Goal: Task Accomplishment & Management: Manage account settings

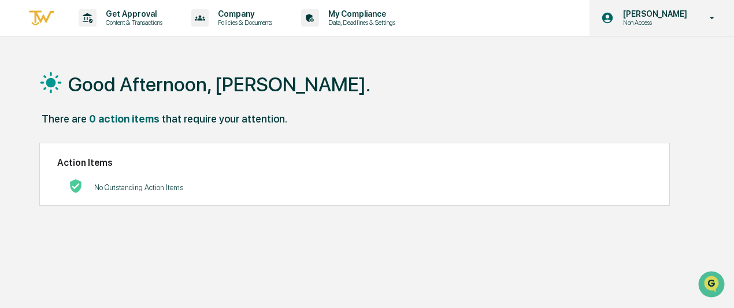
click at [697, 17] on div "Jane Swanson Non Access" at bounding box center [661, 18] width 144 height 36
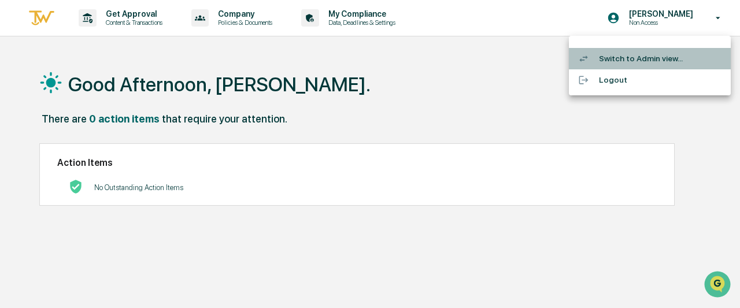
click at [661, 59] on li "Switch to Admin view..." at bounding box center [650, 58] width 162 height 21
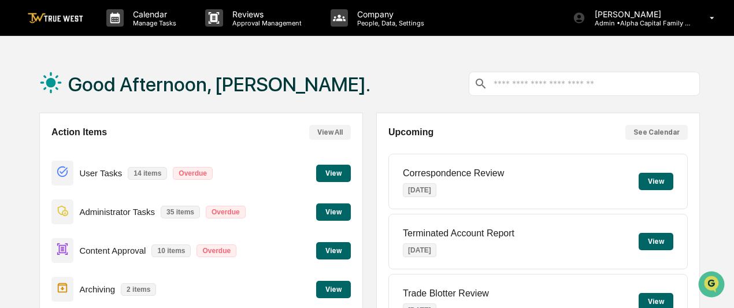
click at [339, 213] on button "View" at bounding box center [333, 211] width 35 height 17
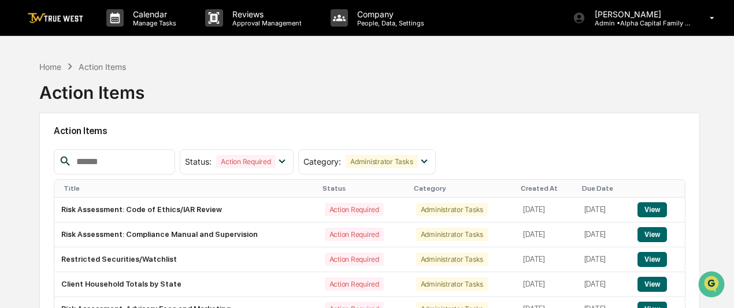
click at [237, 90] on div "Home Action Items Action Items" at bounding box center [369, 84] width 660 height 58
click at [56, 21] on img at bounding box center [55, 18] width 55 height 11
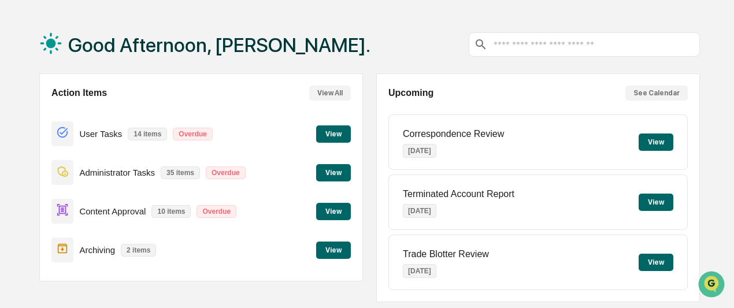
scroll to position [58, 0]
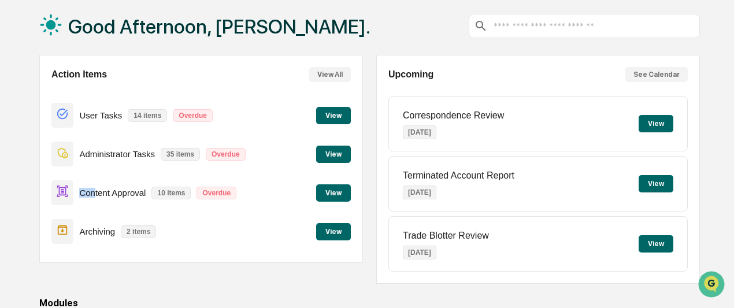
drag, startPoint x: 79, startPoint y: 193, endPoint x: 94, endPoint y: 194, distance: 15.6
click at [94, 194] on div "Content Approval 10 items Overdue" at bounding box center [146, 192] width 191 height 27
click at [94, 194] on p "Content Approval" at bounding box center [112, 193] width 66 height 10
click at [343, 122] on button "View" at bounding box center [333, 115] width 35 height 17
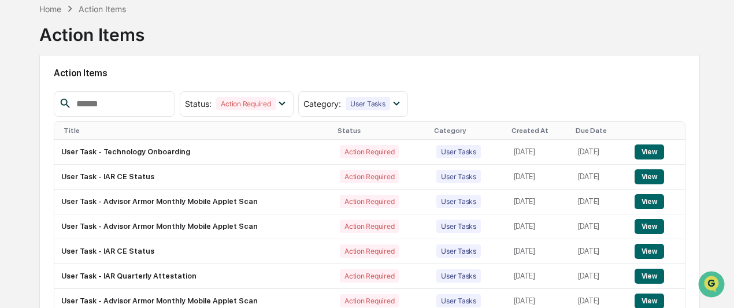
scroll to position [116, 0]
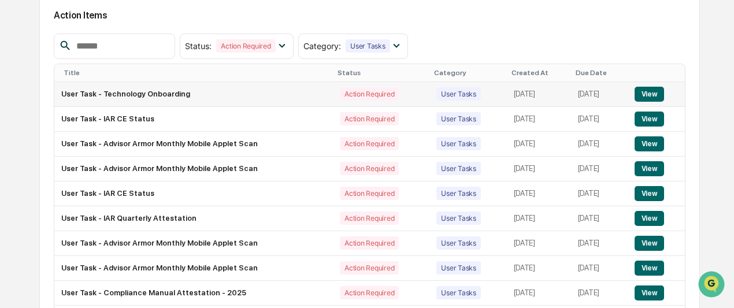
click at [662, 95] on button "View" at bounding box center [648, 94] width 29 height 15
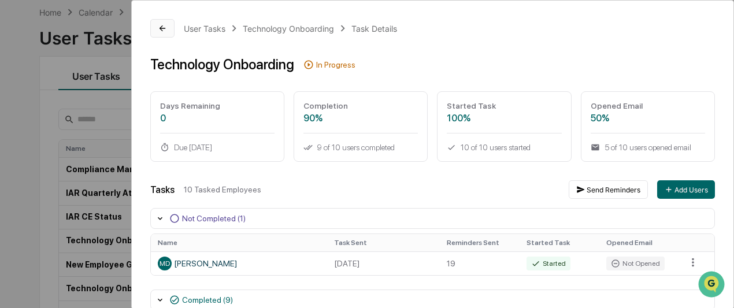
click at [158, 27] on icon at bounding box center [162, 28] width 9 height 9
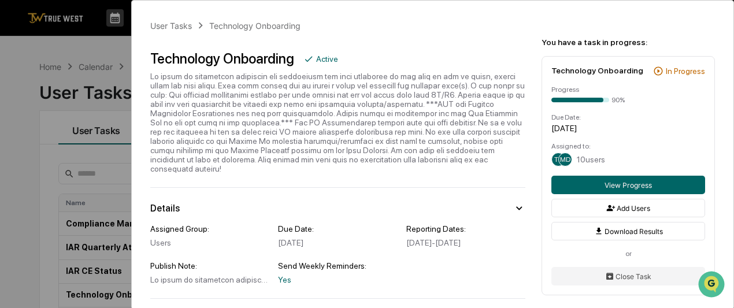
click at [12, 153] on div "User Tasks Technology Onboarding Technology Onboarding Active Details Assigned …" at bounding box center [367, 154] width 734 height 308
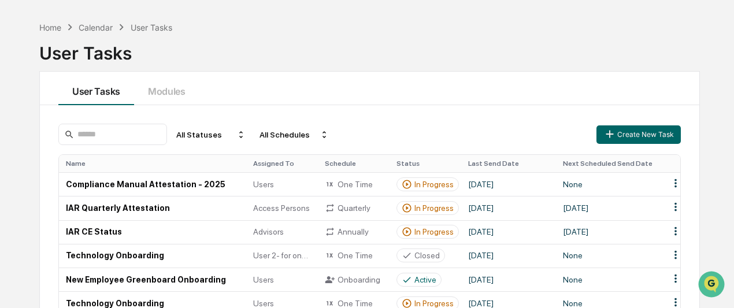
scroll to position [58, 0]
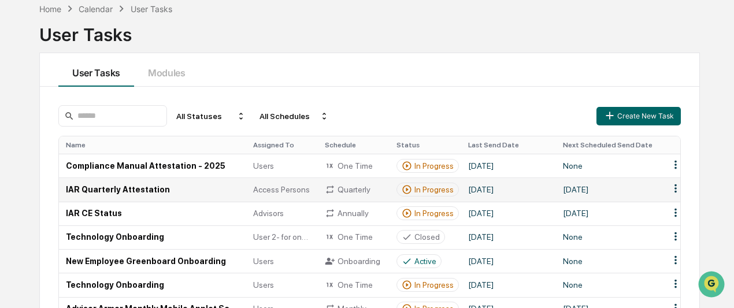
click at [83, 189] on td "IAR Quarterly Attestation" at bounding box center [152, 189] width 187 height 24
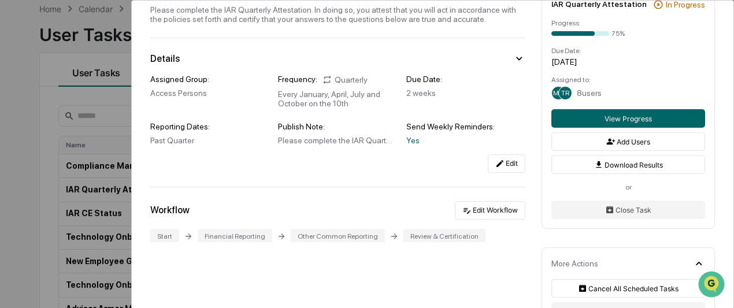
scroll to position [49, 0]
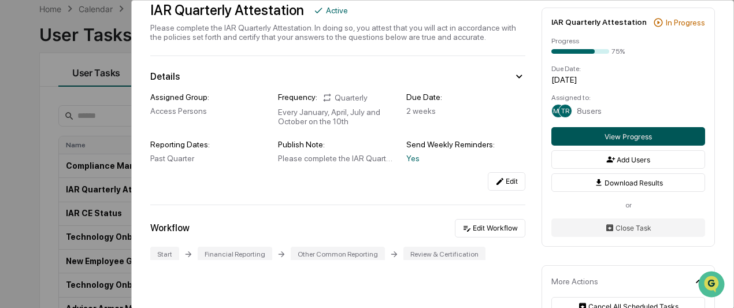
click at [555, 139] on button "View Progress" at bounding box center [628, 136] width 154 height 18
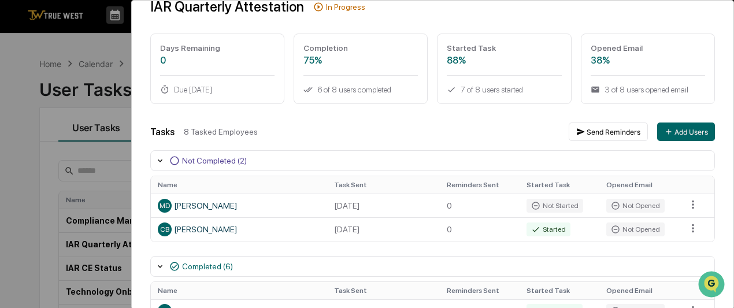
scroll to position [116, 0]
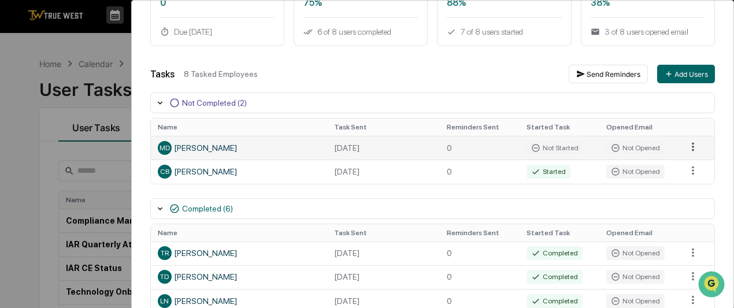
click at [688, 148] on html "Calendar Manage Tasks Reviews Approval Management Company People, Data, Setting…" at bounding box center [367, 151] width 734 height 308
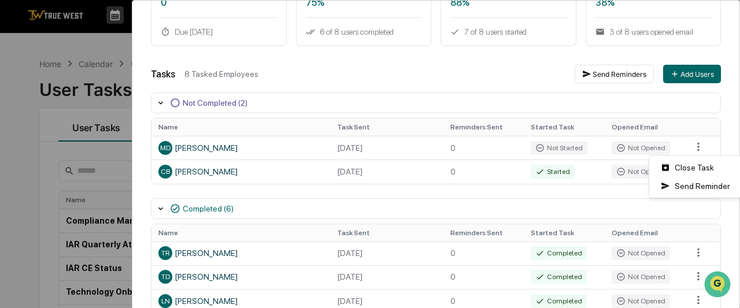
click at [676, 110] on html "Calendar Manage Tasks Reviews Approval Management Company People, Data, Setting…" at bounding box center [370, 151] width 740 height 308
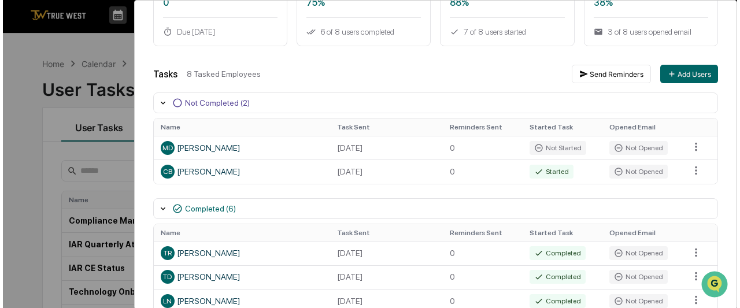
scroll to position [0, 0]
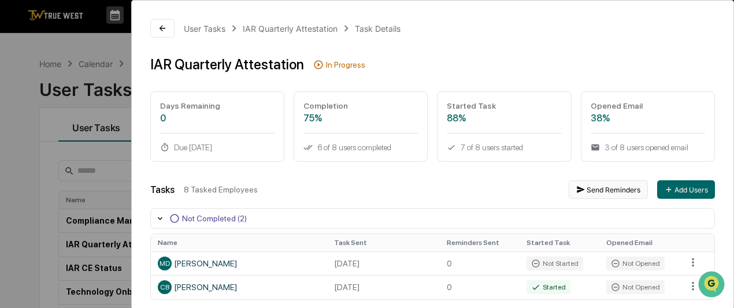
click at [591, 192] on button "Send Reminders" at bounding box center [608, 189] width 79 height 18
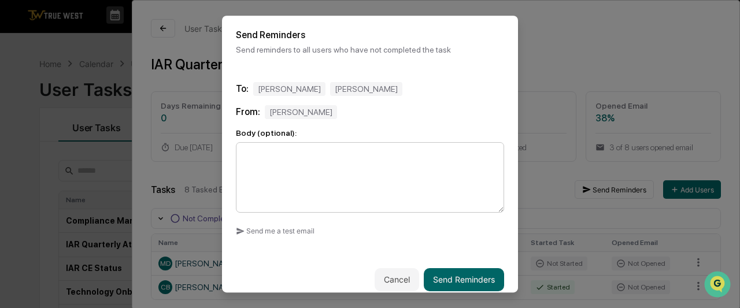
click at [369, 154] on textarea at bounding box center [370, 177] width 268 height 70
click at [372, 168] on textarea at bounding box center [370, 177] width 268 height 70
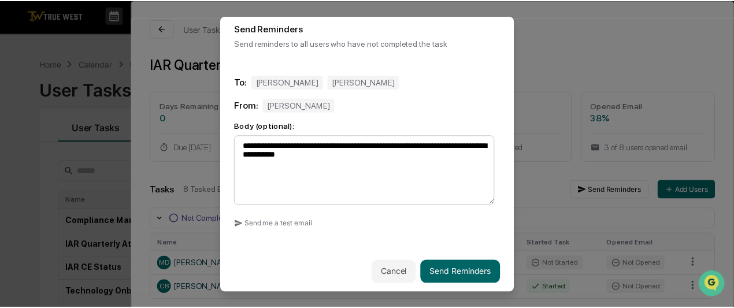
scroll to position [13, 0]
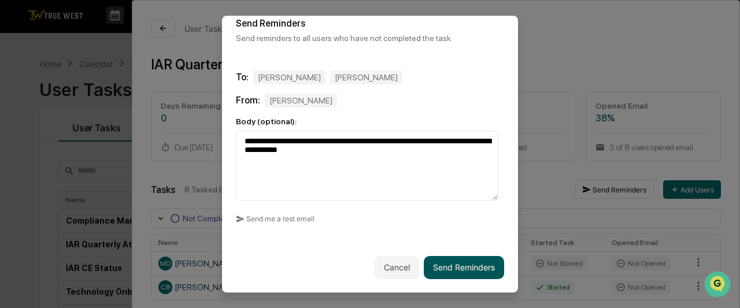
type textarea "**********"
click at [473, 272] on button "Send Reminders" at bounding box center [464, 267] width 80 height 23
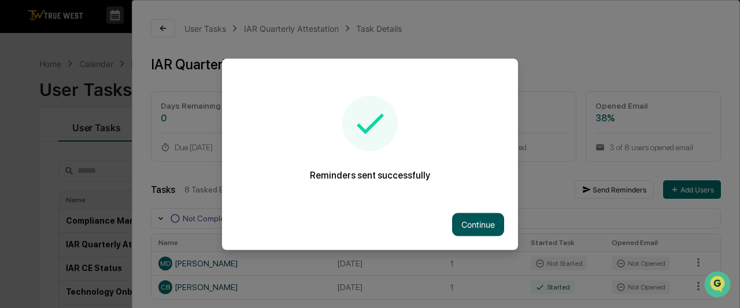
click at [471, 223] on button "Continue" at bounding box center [478, 224] width 52 height 23
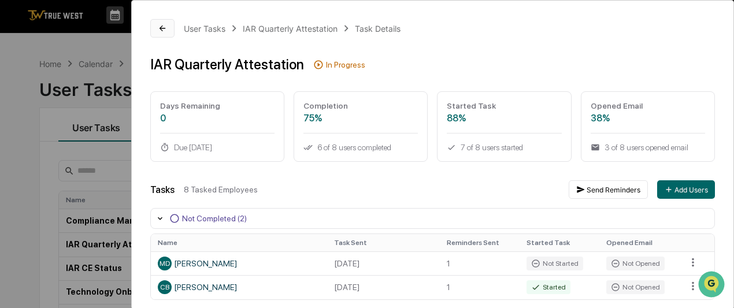
click at [159, 30] on icon at bounding box center [162, 28] width 9 height 9
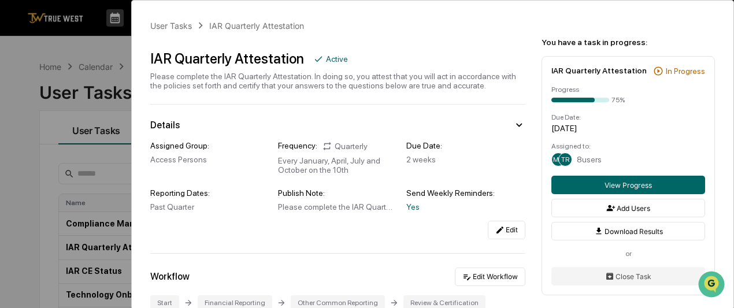
click at [12, 102] on div "User Tasks IAR Quarterly Attestation IAR Quarterly Attestation Active Please co…" at bounding box center [367, 154] width 734 height 308
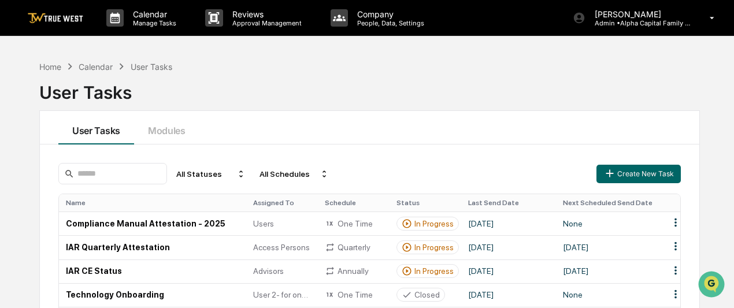
scroll to position [58, 0]
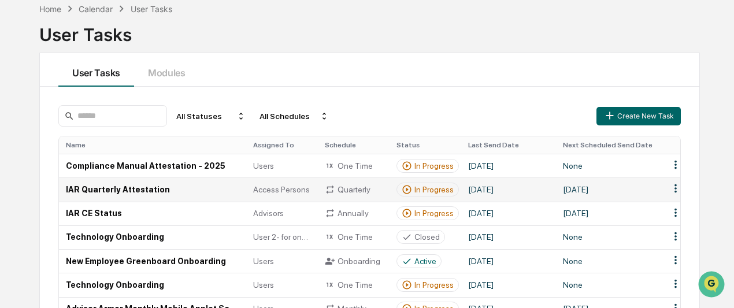
click at [81, 190] on td "IAR Quarterly Attestation" at bounding box center [152, 189] width 187 height 24
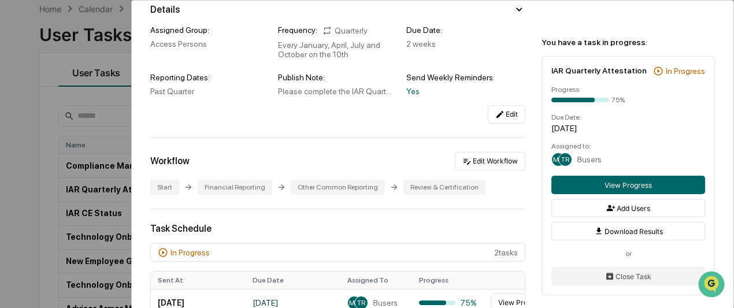
scroll to position [231, 0]
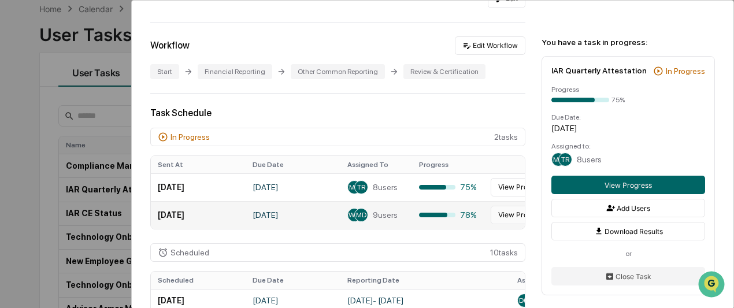
click at [498, 213] on button "View Progress" at bounding box center [522, 215] width 62 height 18
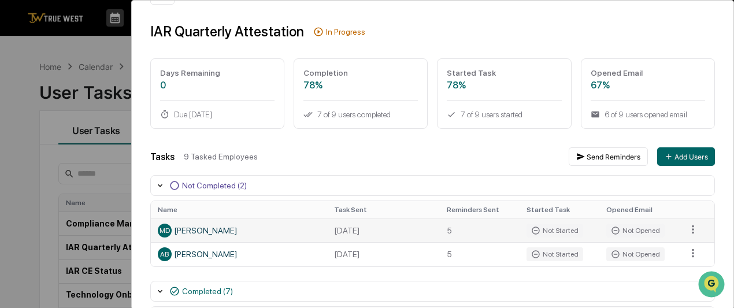
scroll to position [58, 0]
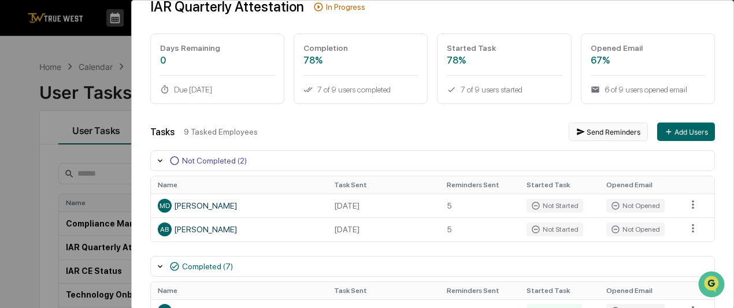
click at [591, 132] on button "Send Reminders" at bounding box center [608, 131] width 79 height 18
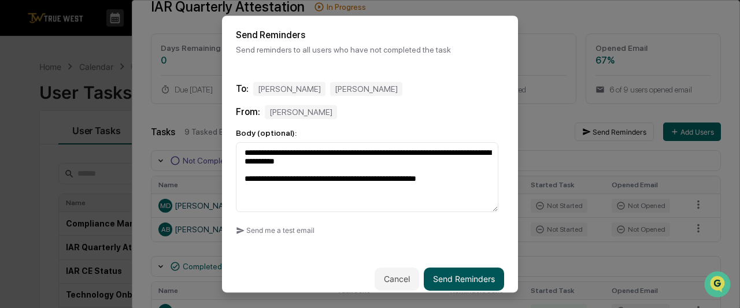
type textarea "**********"
click at [460, 276] on button "Send Reminders" at bounding box center [464, 279] width 80 height 23
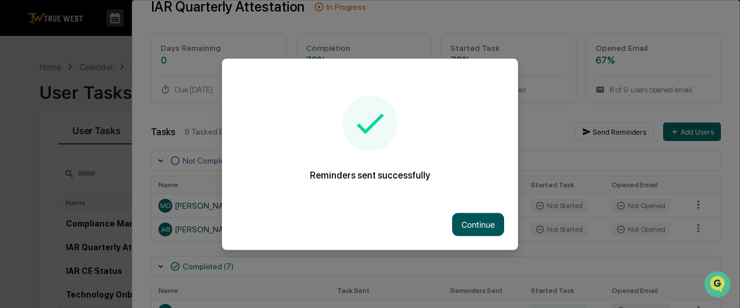
click at [473, 213] on button "Continue" at bounding box center [478, 224] width 52 height 23
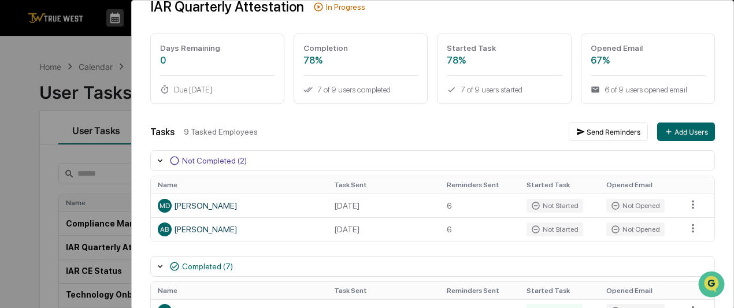
scroll to position [0, 0]
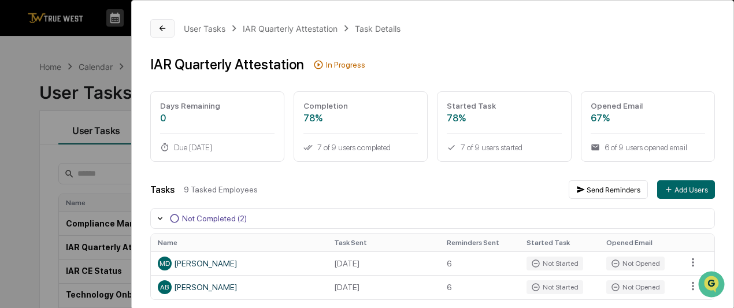
click at [161, 29] on icon at bounding box center [162, 28] width 6 height 6
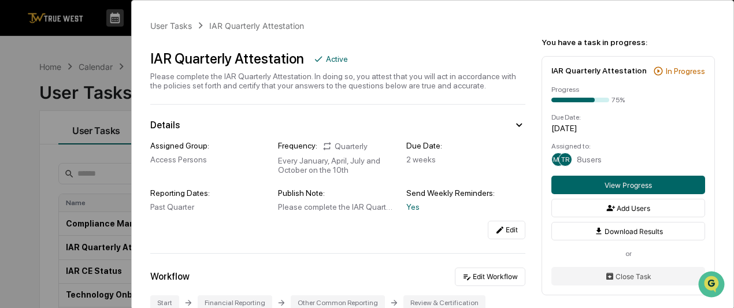
click at [22, 118] on div "User Tasks IAR Quarterly Attestation IAR Quarterly Attestation Active Please co…" at bounding box center [367, 154] width 734 height 308
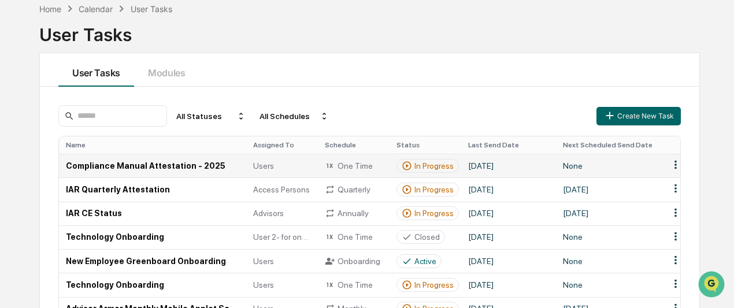
scroll to position [116, 0]
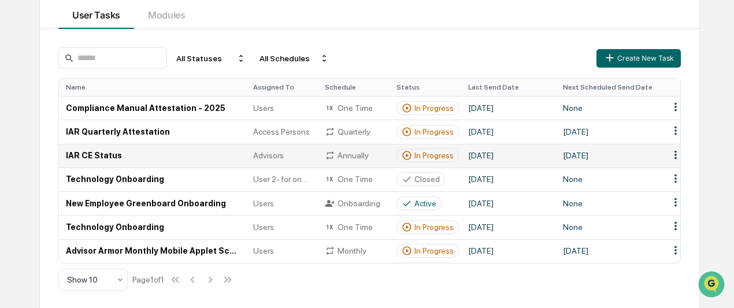
click at [110, 156] on td "IAR CE Status" at bounding box center [152, 156] width 187 height 24
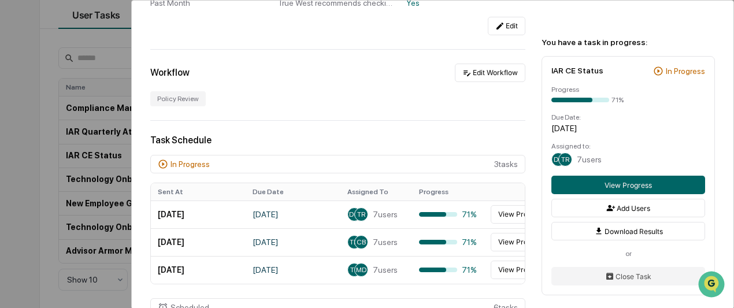
scroll to position [289, 0]
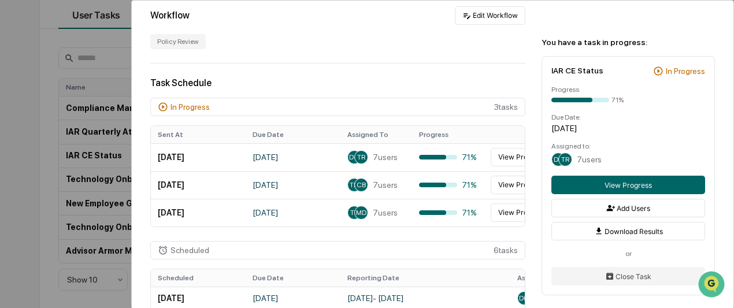
click at [26, 80] on div "User Tasks IAR CE Status IAR CE Status Active True West recommends checking you…" at bounding box center [367, 154] width 734 height 308
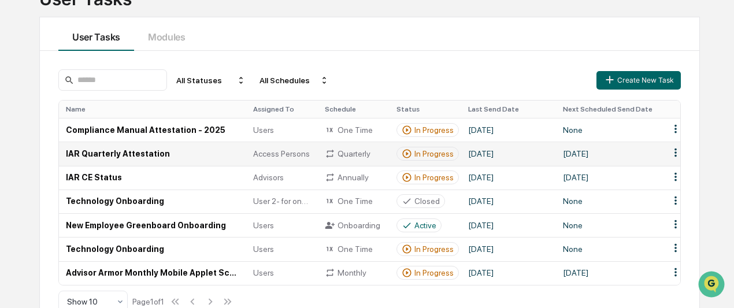
scroll to position [117, 0]
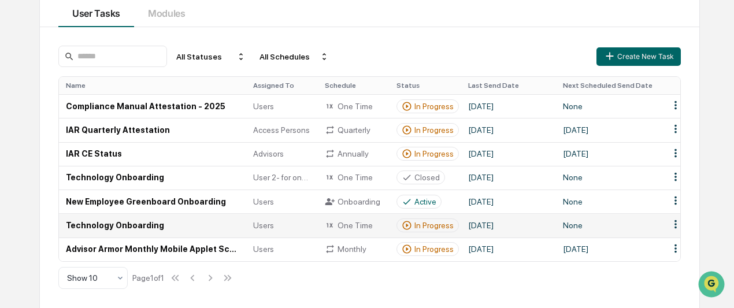
click at [91, 225] on td "Technology Onboarding" at bounding box center [152, 225] width 187 height 24
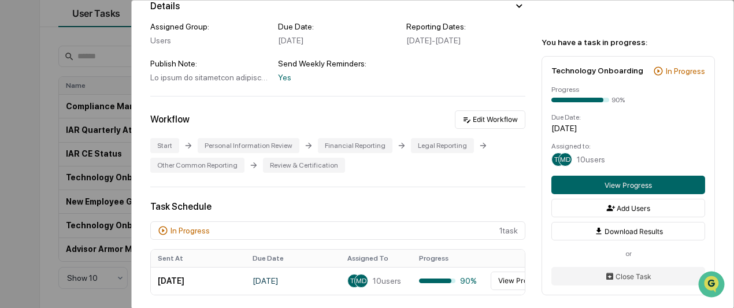
scroll to position [231, 0]
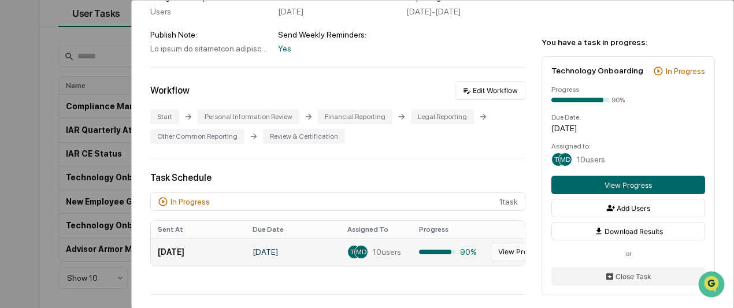
click at [506, 257] on button "View Progress" at bounding box center [522, 252] width 62 height 18
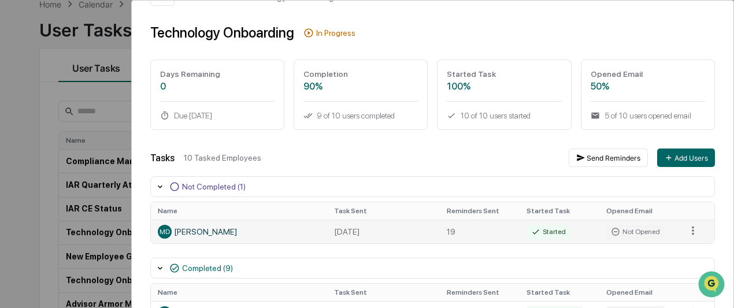
scroll to position [58, 0]
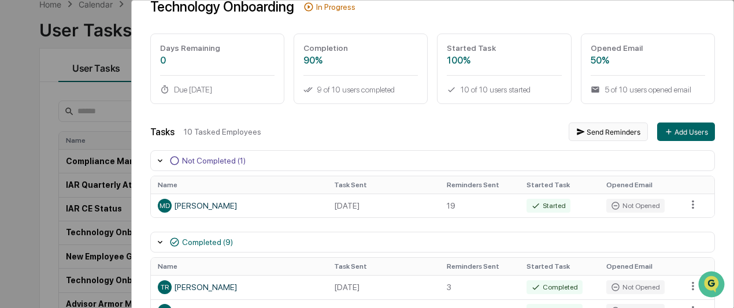
click at [601, 135] on button "Send Reminders" at bounding box center [608, 131] width 79 height 18
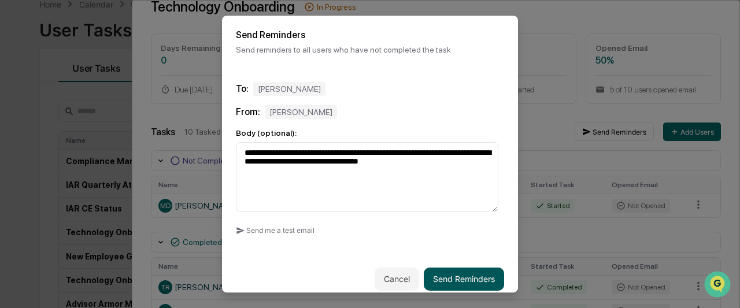
type textarea "**********"
click at [467, 281] on button "Send Reminders" at bounding box center [464, 279] width 80 height 23
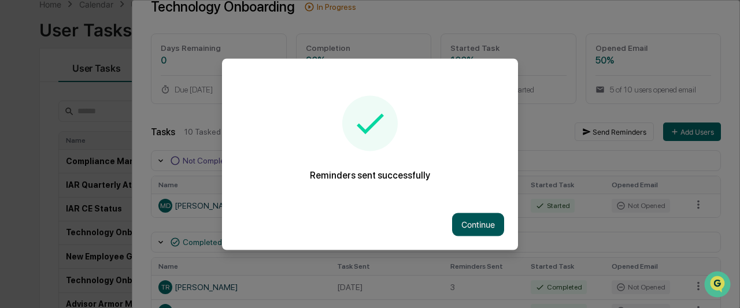
click at [474, 228] on button "Continue" at bounding box center [478, 224] width 52 height 23
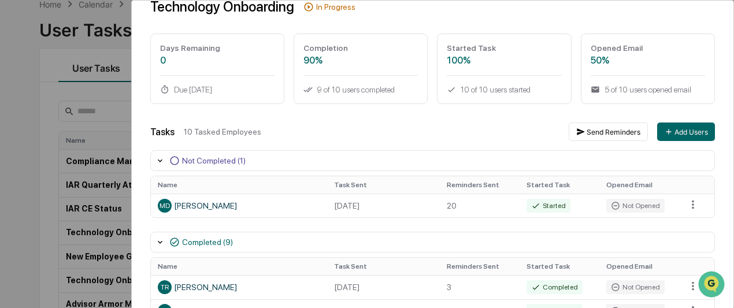
click at [7, 140] on div "User Tasks Technology Onboarding Task Details Technology Onboarding In Progress…" at bounding box center [367, 154] width 734 height 308
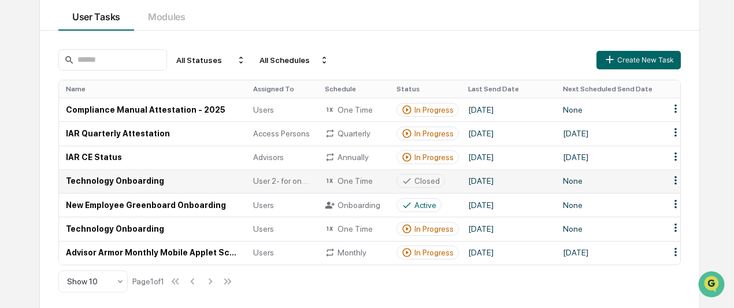
scroll to position [117, 0]
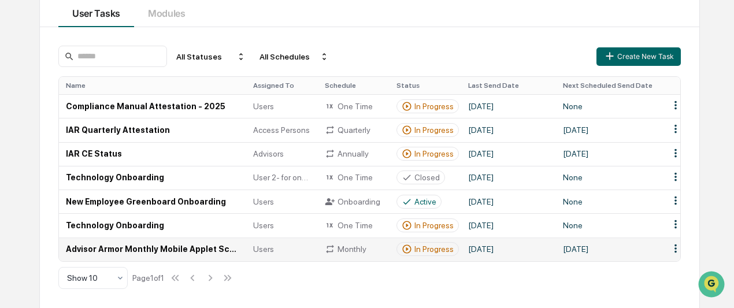
click at [104, 250] on td "Advisor Armor Monthly Mobile Applet Scan" at bounding box center [152, 249] width 187 height 24
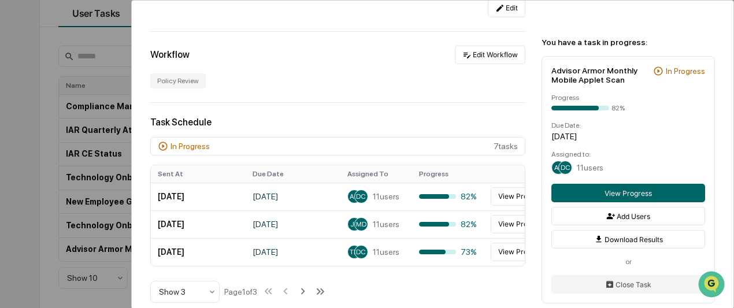
scroll to position [231, 0]
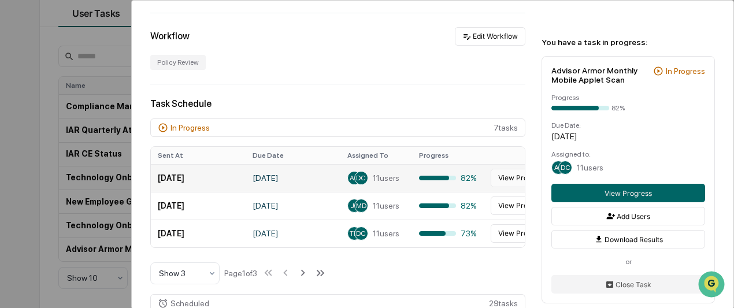
click at [504, 181] on button "View Progress" at bounding box center [522, 178] width 62 height 18
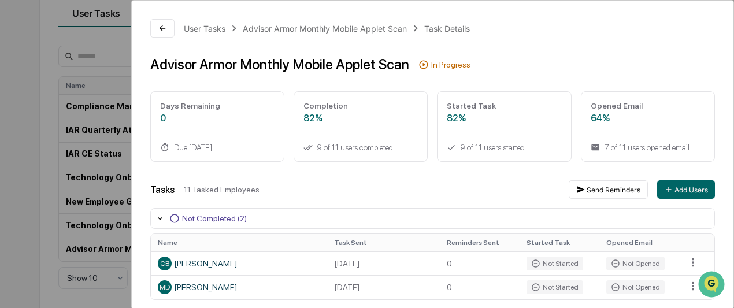
click at [164, 17] on div "User Tasks Advisor Armor Monthly Mobile Applet Scan Task Details Advisor Armor …" at bounding box center [433, 313] width 602 height 625
click at [159, 29] on icon at bounding box center [162, 28] width 9 height 9
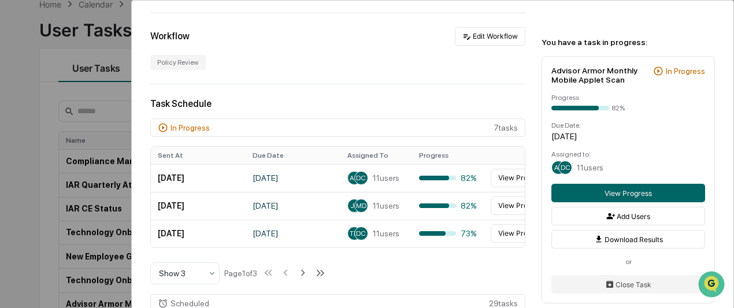
scroll to position [289, 0]
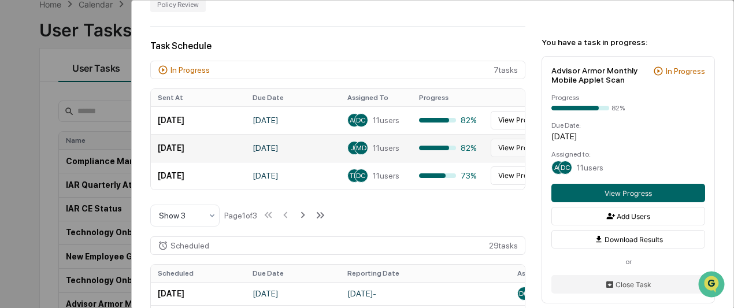
click at [513, 154] on button "View Progress" at bounding box center [522, 148] width 62 height 18
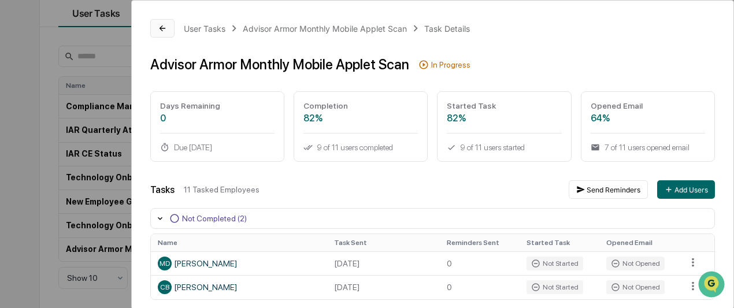
click at [157, 21] on button at bounding box center [162, 28] width 24 height 18
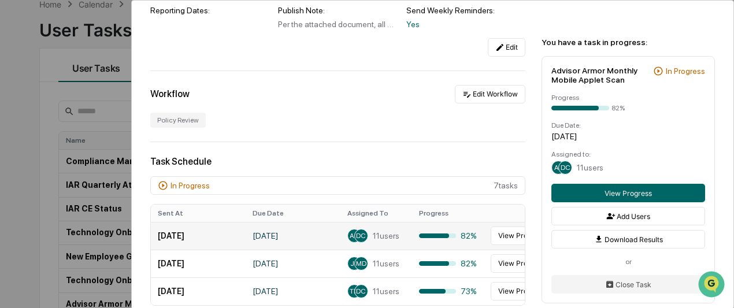
scroll to position [231, 0]
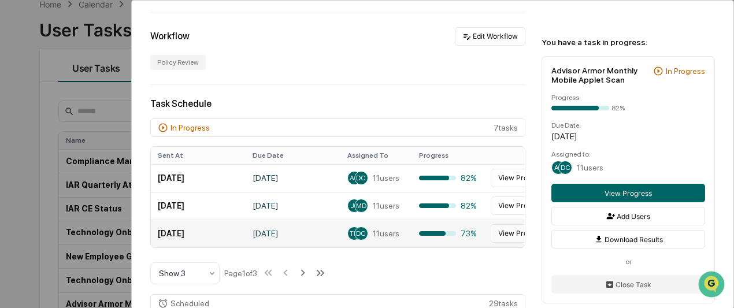
click at [501, 235] on button "View Progress" at bounding box center [522, 233] width 62 height 18
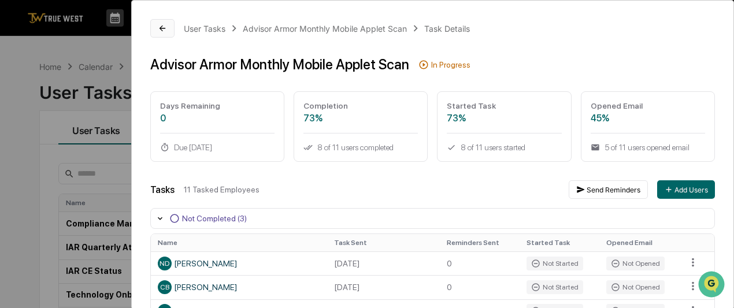
click at [163, 25] on icon at bounding box center [162, 28] width 9 height 9
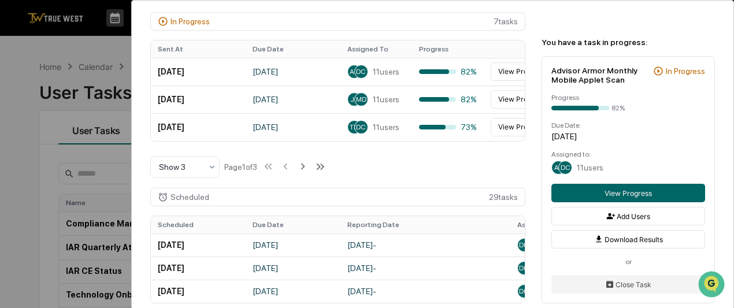
scroll to position [347, 0]
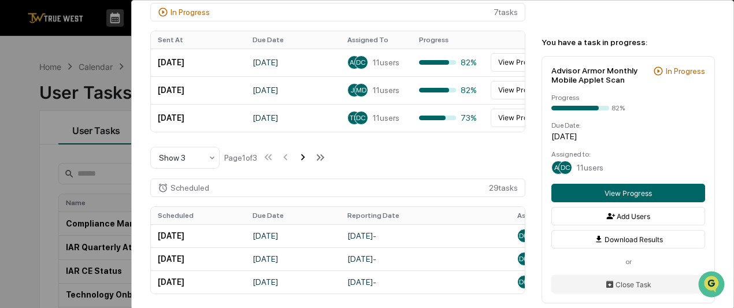
click at [304, 158] on icon at bounding box center [302, 157] width 13 height 13
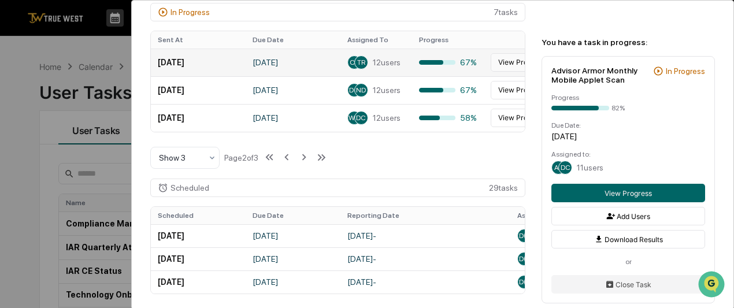
click at [502, 60] on button "View Progress" at bounding box center [522, 62] width 62 height 18
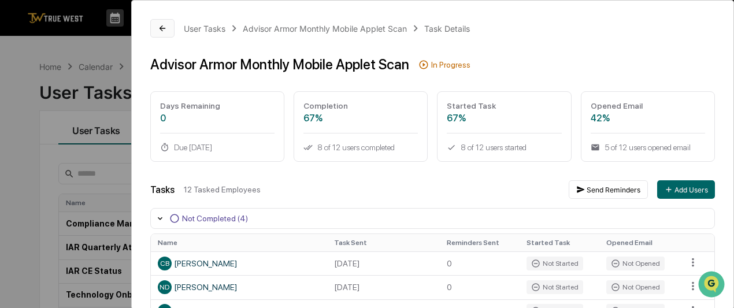
click at [165, 26] on icon at bounding box center [162, 28] width 9 height 9
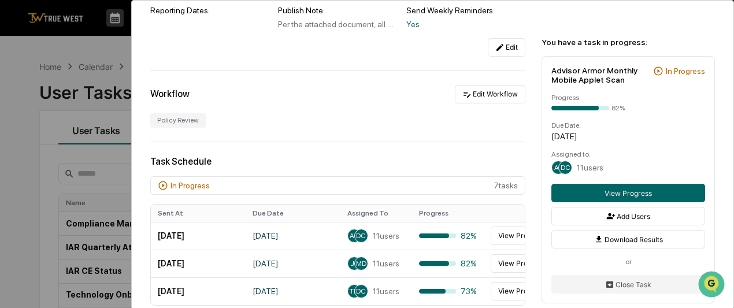
scroll to position [231, 0]
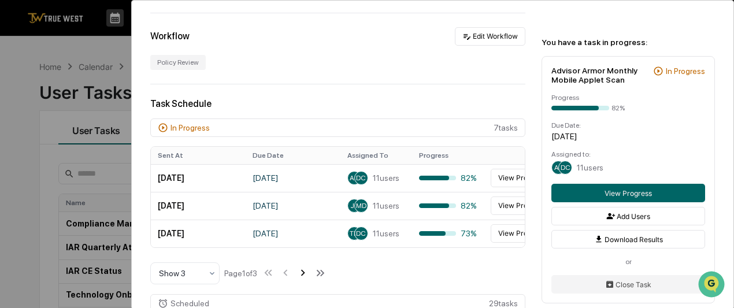
click at [307, 277] on icon at bounding box center [302, 272] width 13 height 13
click at [31, 155] on div "User Tasks Advisor Armor Monthly Mobile Applet Scan Advisor Armor Monthly Mobil…" at bounding box center [367, 154] width 734 height 308
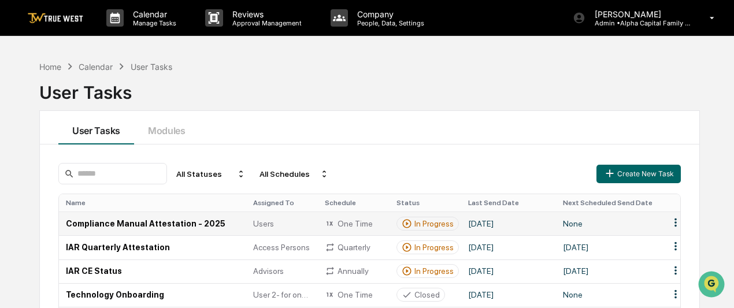
click at [137, 231] on td "Compliance Manual Attestation - 2025" at bounding box center [152, 223] width 187 height 24
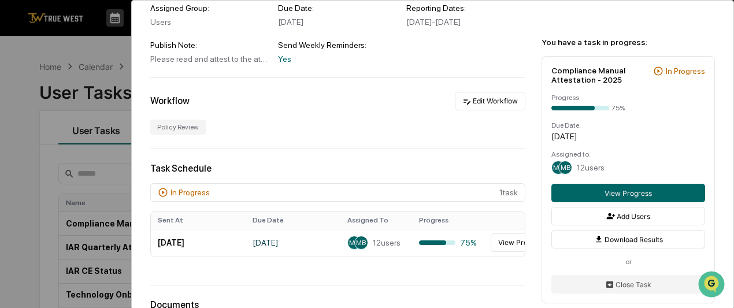
scroll to position [173, 0]
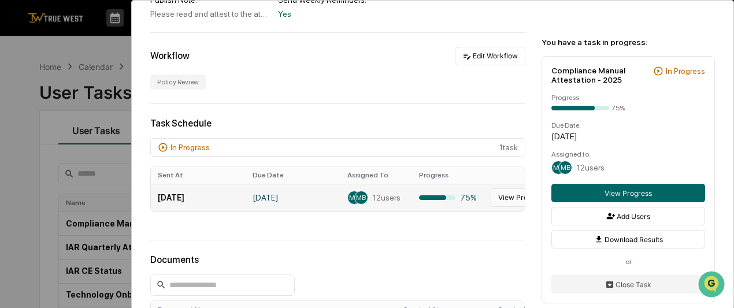
click at [508, 203] on button "View Progress" at bounding box center [522, 197] width 62 height 18
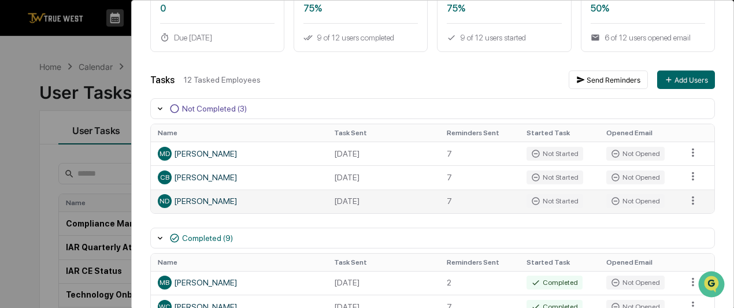
scroll to position [52, 0]
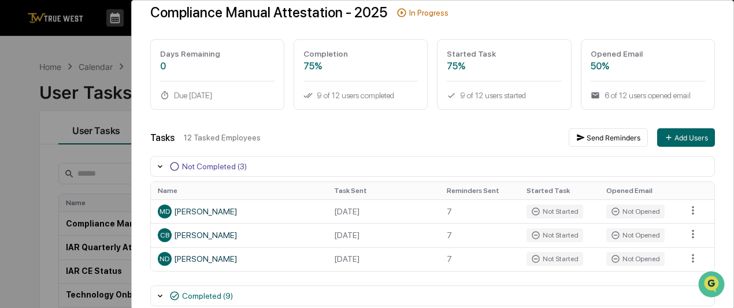
click at [29, 112] on div "User Tasks Compliance Manual Attestation - 2025 Task Details Compliance Manual …" at bounding box center [367, 154] width 734 height 308
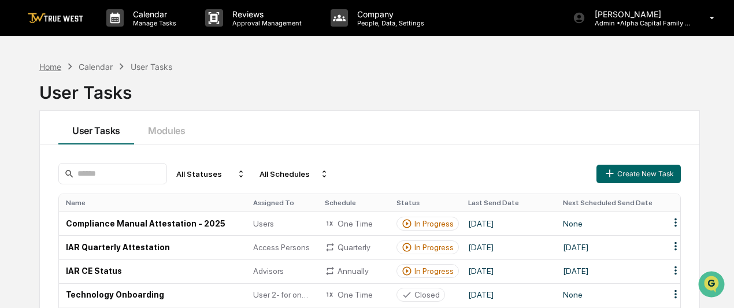
click at [45, 69] on div "Home" at bounding box center [50, 67] width 22 height 10
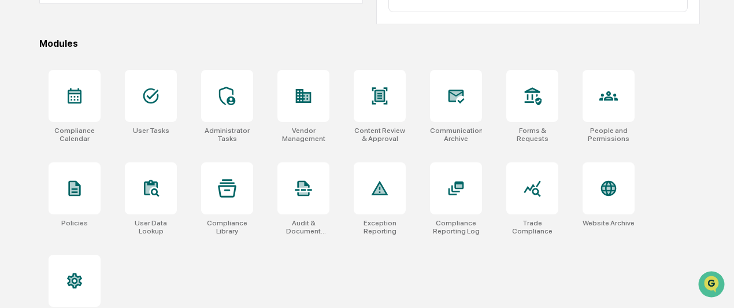
scroll to position [342, 0]
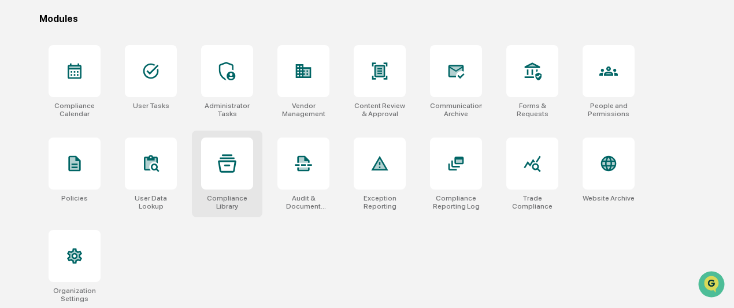
click at [233, 182] on div at bounding box center [227, 164] width 52 height 52
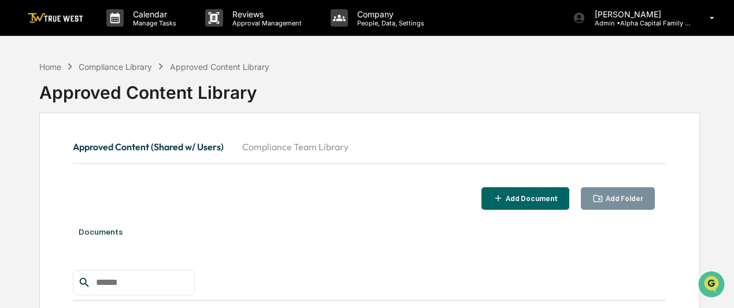
click at [60, 18] on img at bounding box center [55, 18] width 55 height 11
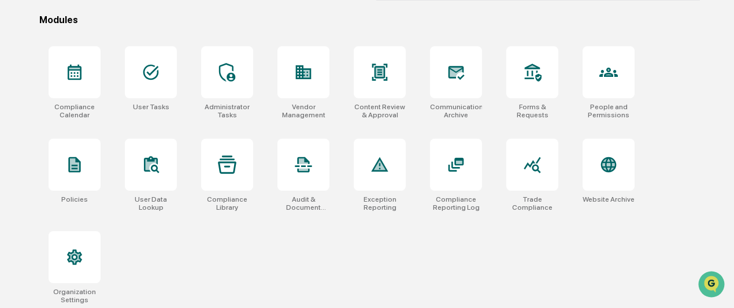
scroll to position [342, 0]
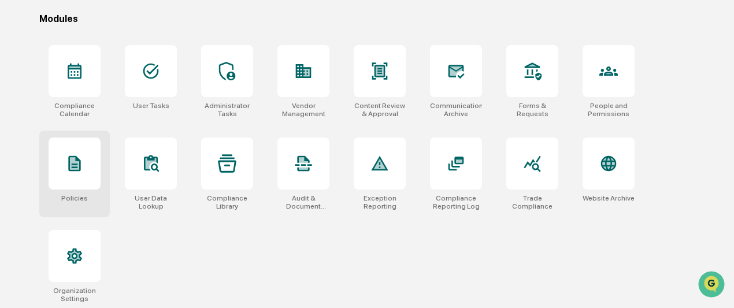
click at [74, 162] on icon at bounding box center [74, 164] width 12 height 16
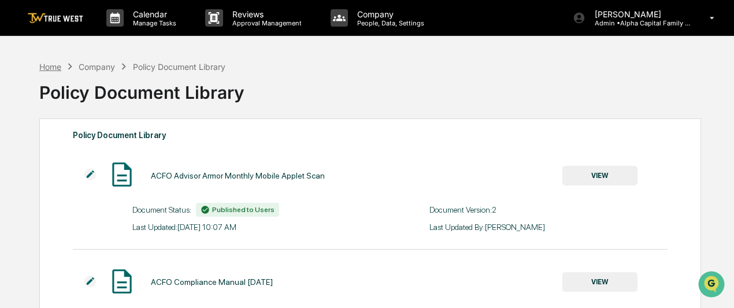
click at [55, 68] on div "Home" at bounding box center [50, 67] width 22 height 10
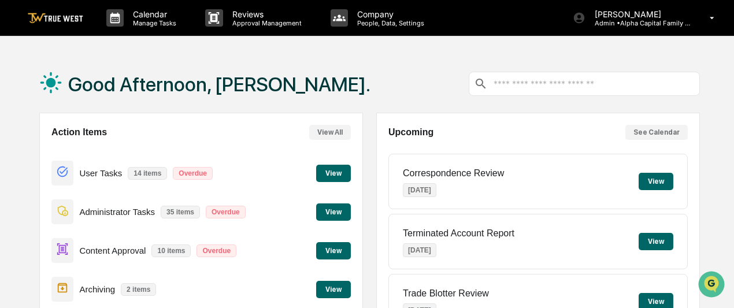
click at [332, 172] on button "View" at bounding box center [333, 173] width 35 height 17
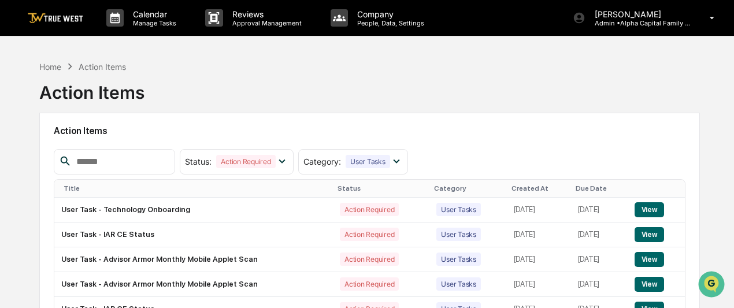
click at [49, 17] on img at bounding box center [55, 18] width 55 height 11
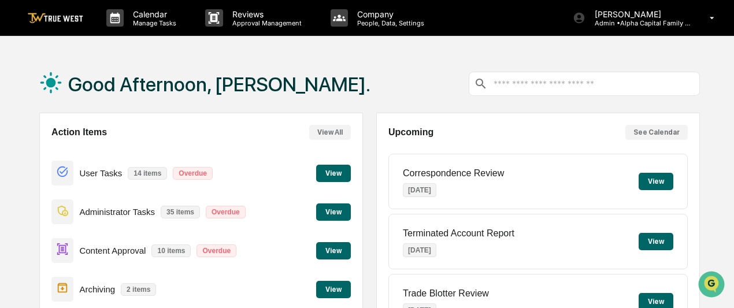
click at [335, 205] on button "View" at bounding box center [333, 211] width 35 height 17
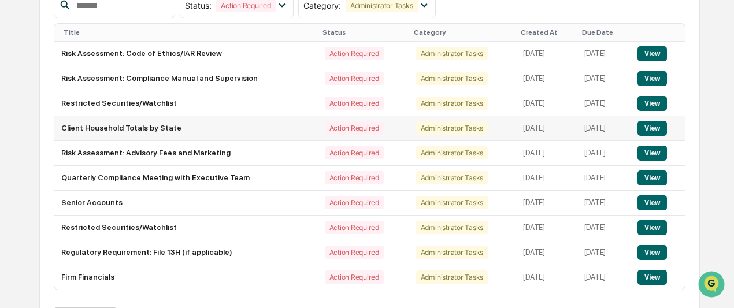
scroll to position [131, 0]
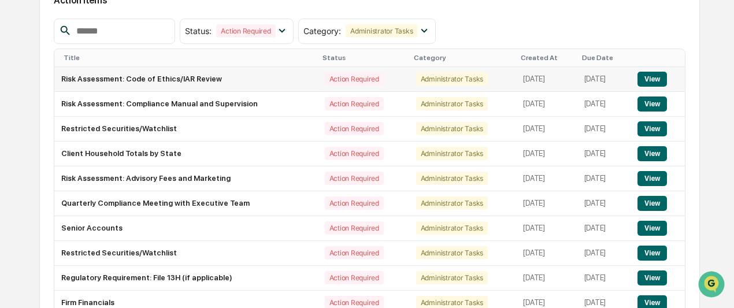
click at [654, 76] on button "View" at bounding box center [651, 79] width 29 height 15
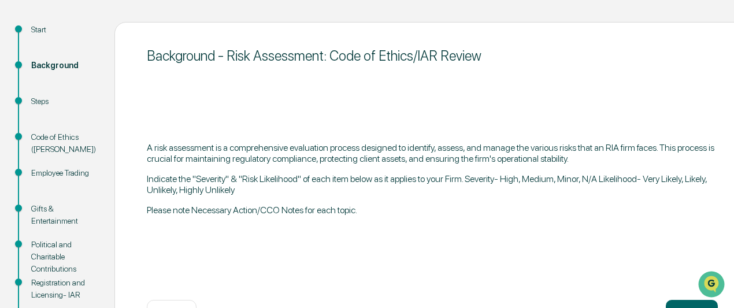
scroll to position [173, 0]
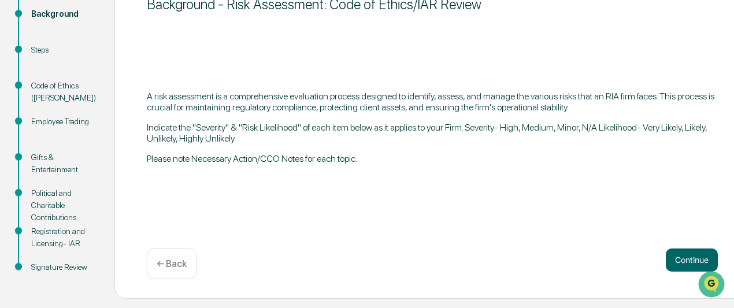
click at [36, 44] on div "Steps" at bounding box center [63, 50] width 65 height 12
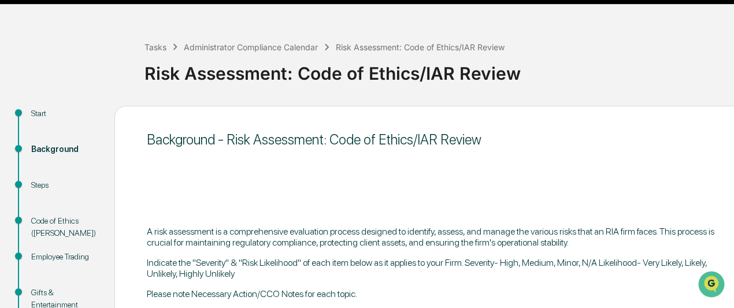
scroll to position [58, 0]
